Goal: Navigation & Orientation: Find specific page/section

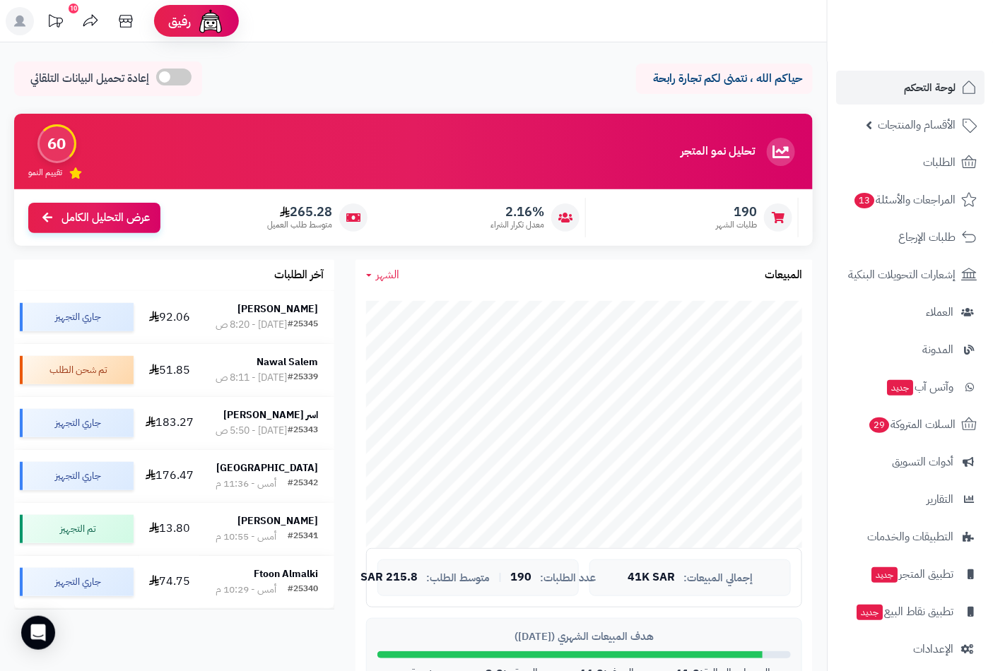
scroll to position [1020, 0]
click at [915, 79] on span "لوحة التحكم" at bounding box center [930, 88] width 52 height 20
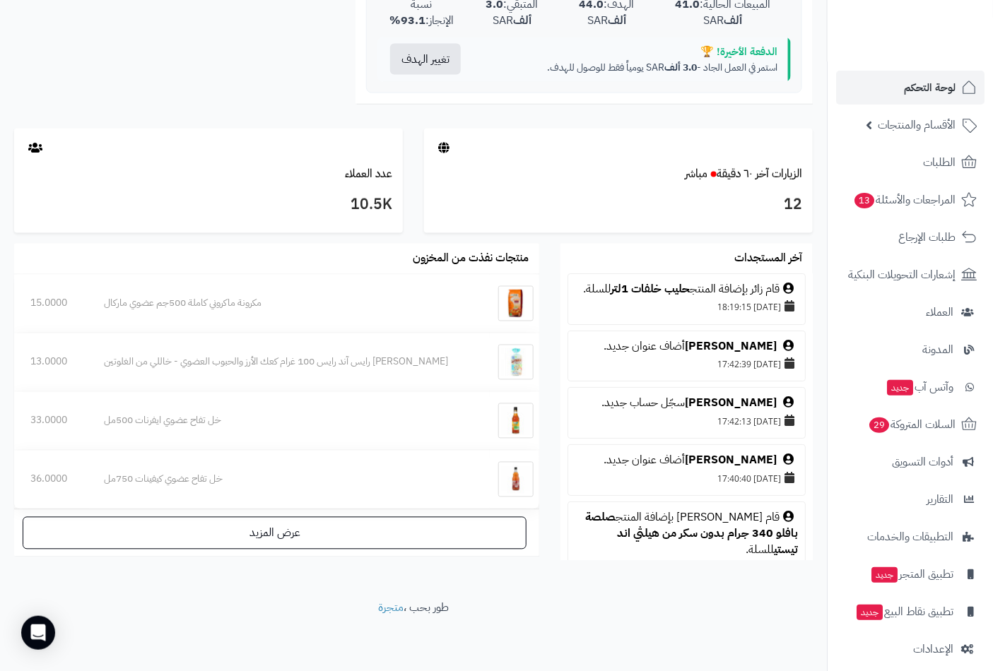
scroll to position [78, 0]
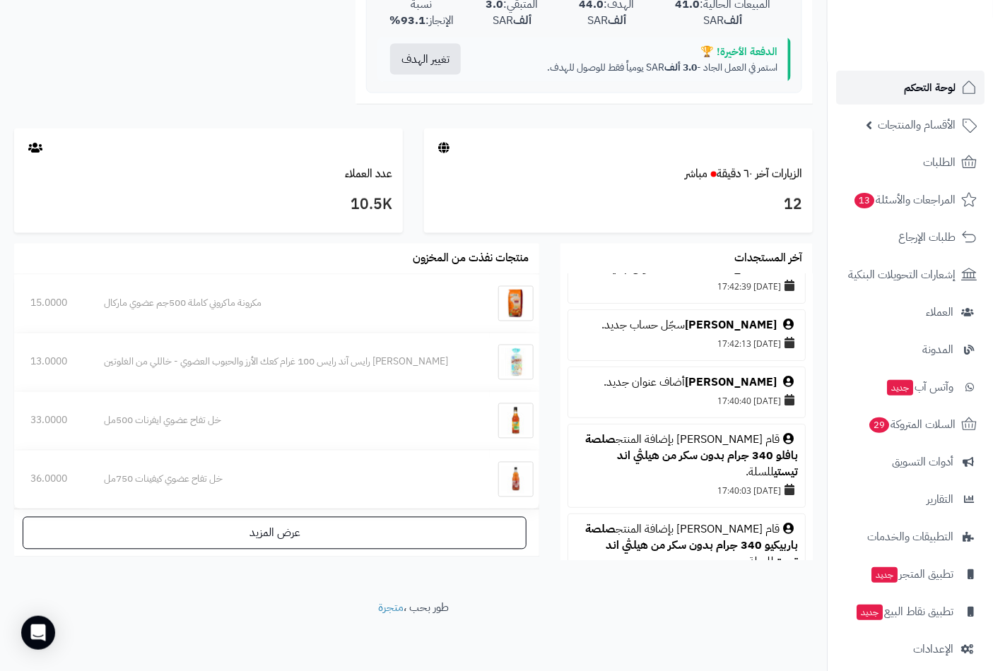
click at [917, 85] on span "لوحة التحكم" at bounding box center [930, 88] width 52 height 20
